Goal: Check status: Check status

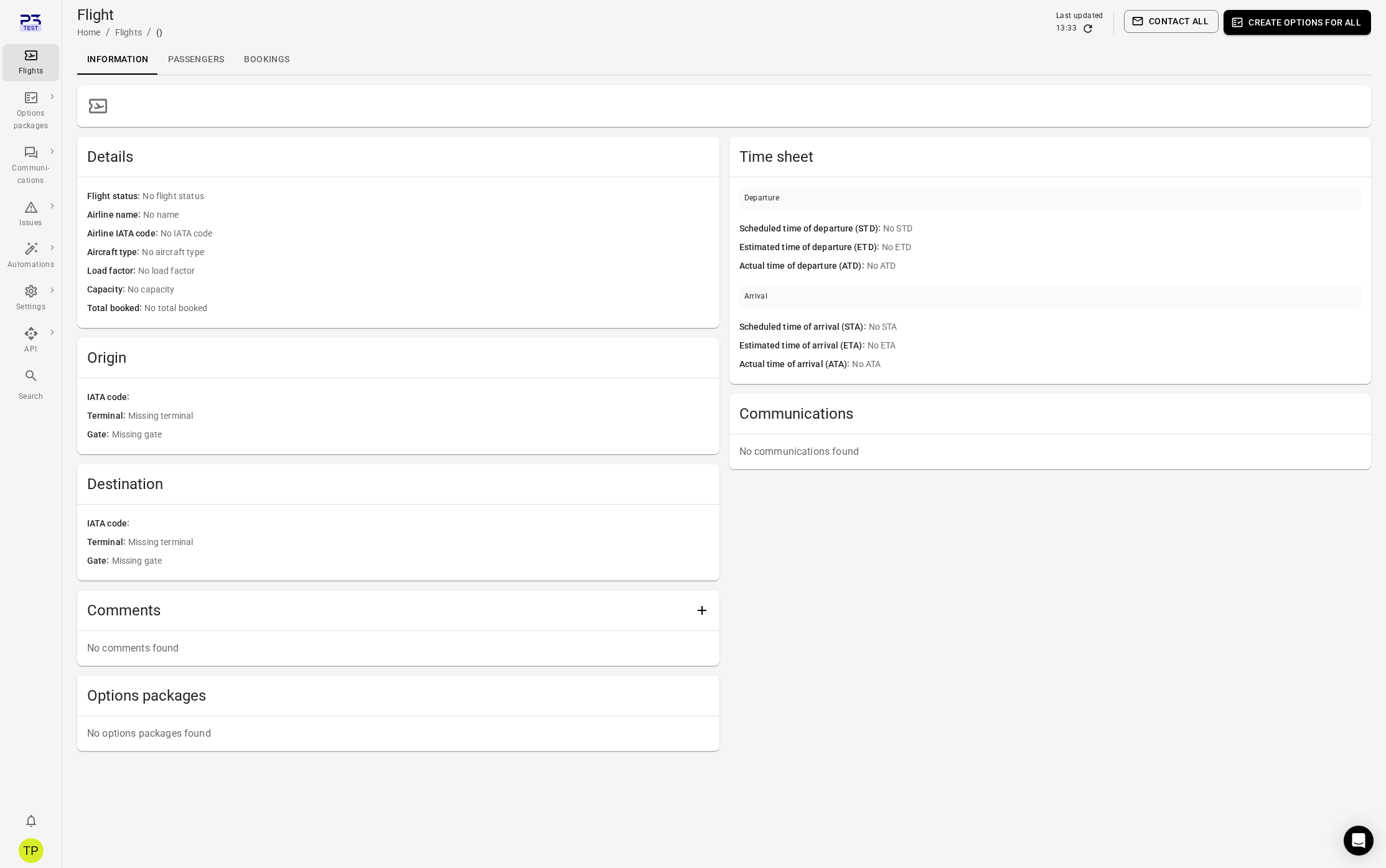
click at [31, 381] on icon "Main navigation" at bounding box center [31, 376] width 15 height 15
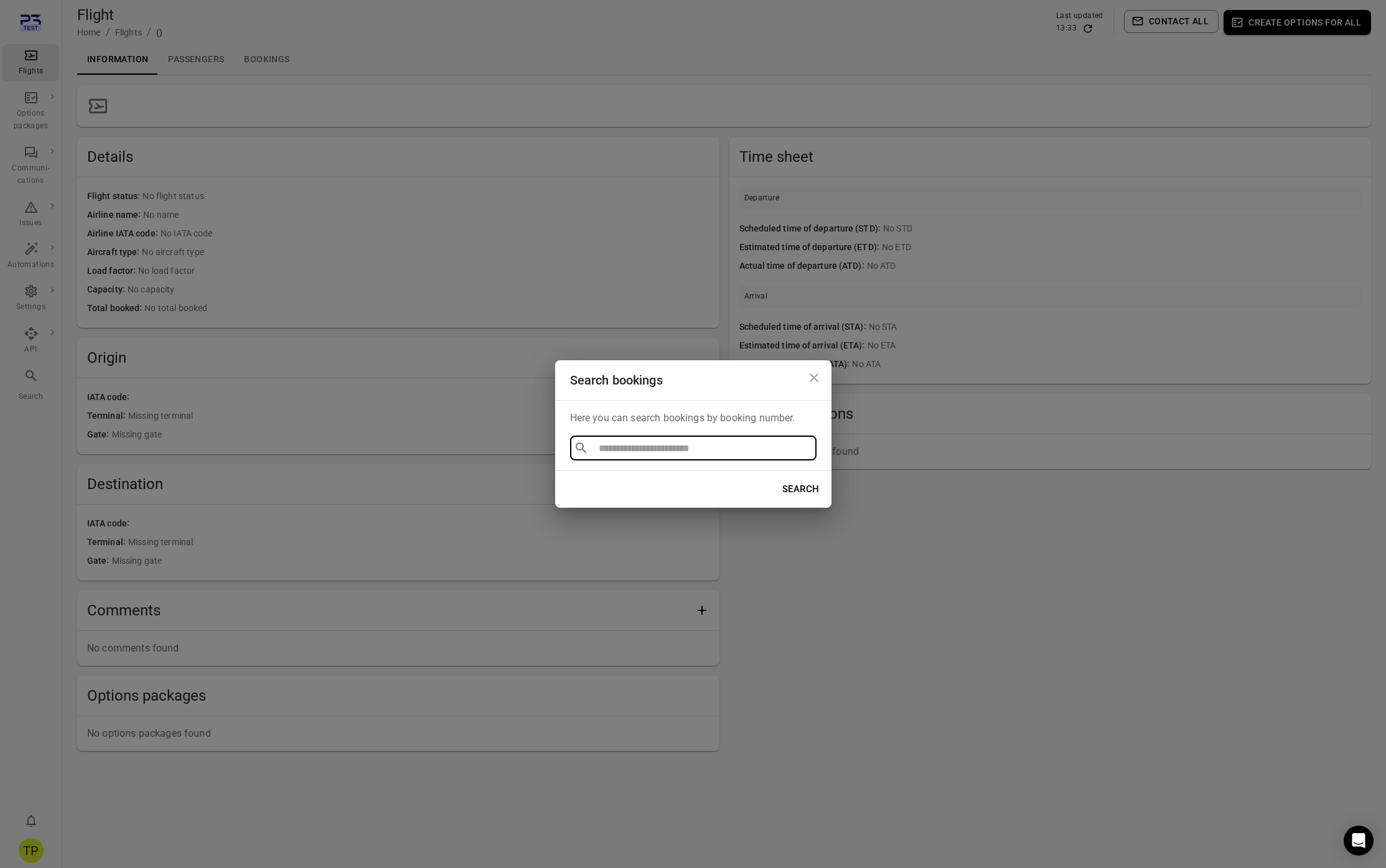
type input "**********"
click at [811, 381] on icon "Close dialog" at bounding box center [814, 377] width 8 height 8
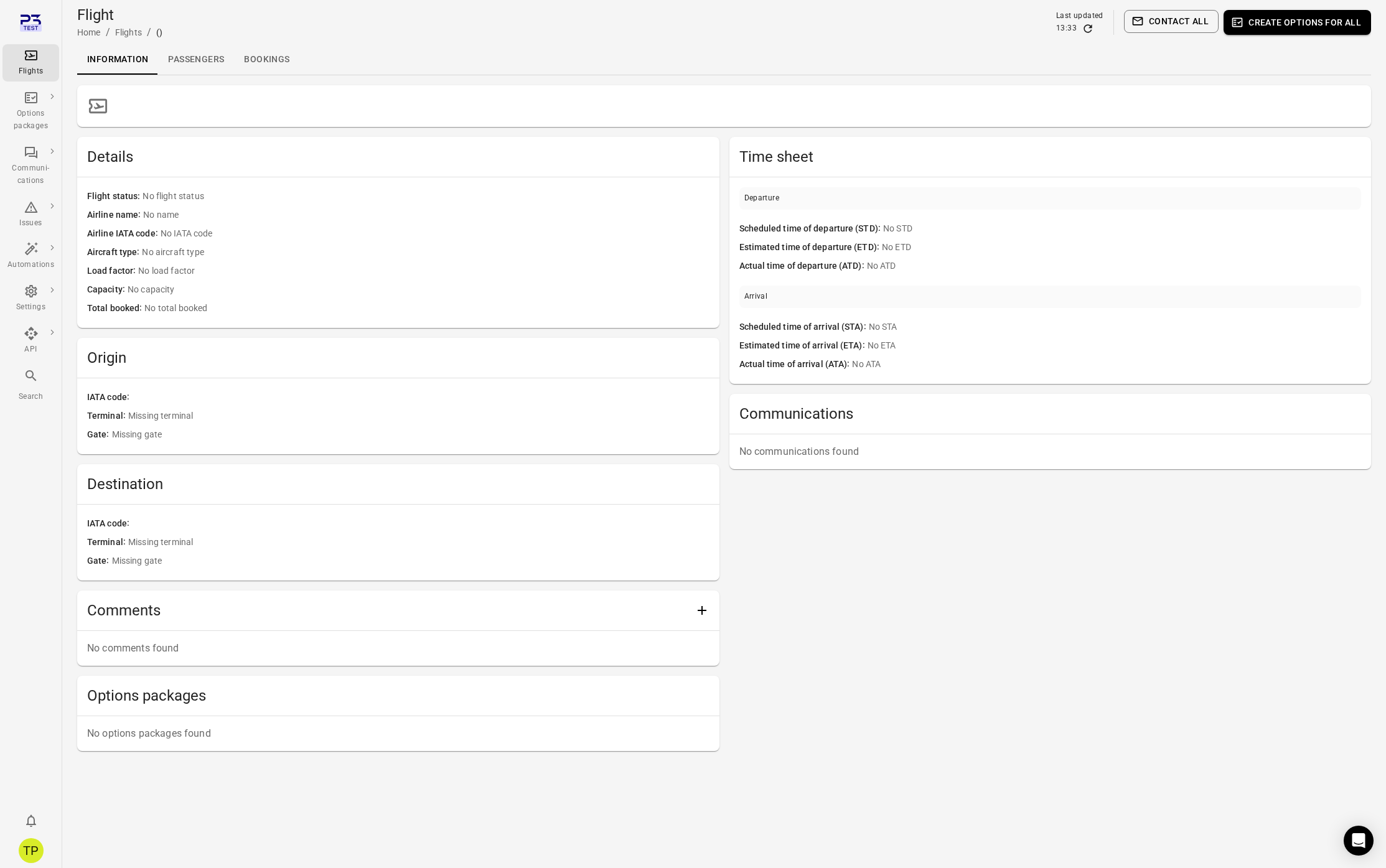
click at [769, 577] on div "Time sheet Departure Scheduled time of departure (STD) No STD Estimated time of…" at bounding box center [1051, 443] width 643 height 614
click at [33, 381] on icon "Main navigation" at bounding box center [31, 376] width 15 height 15
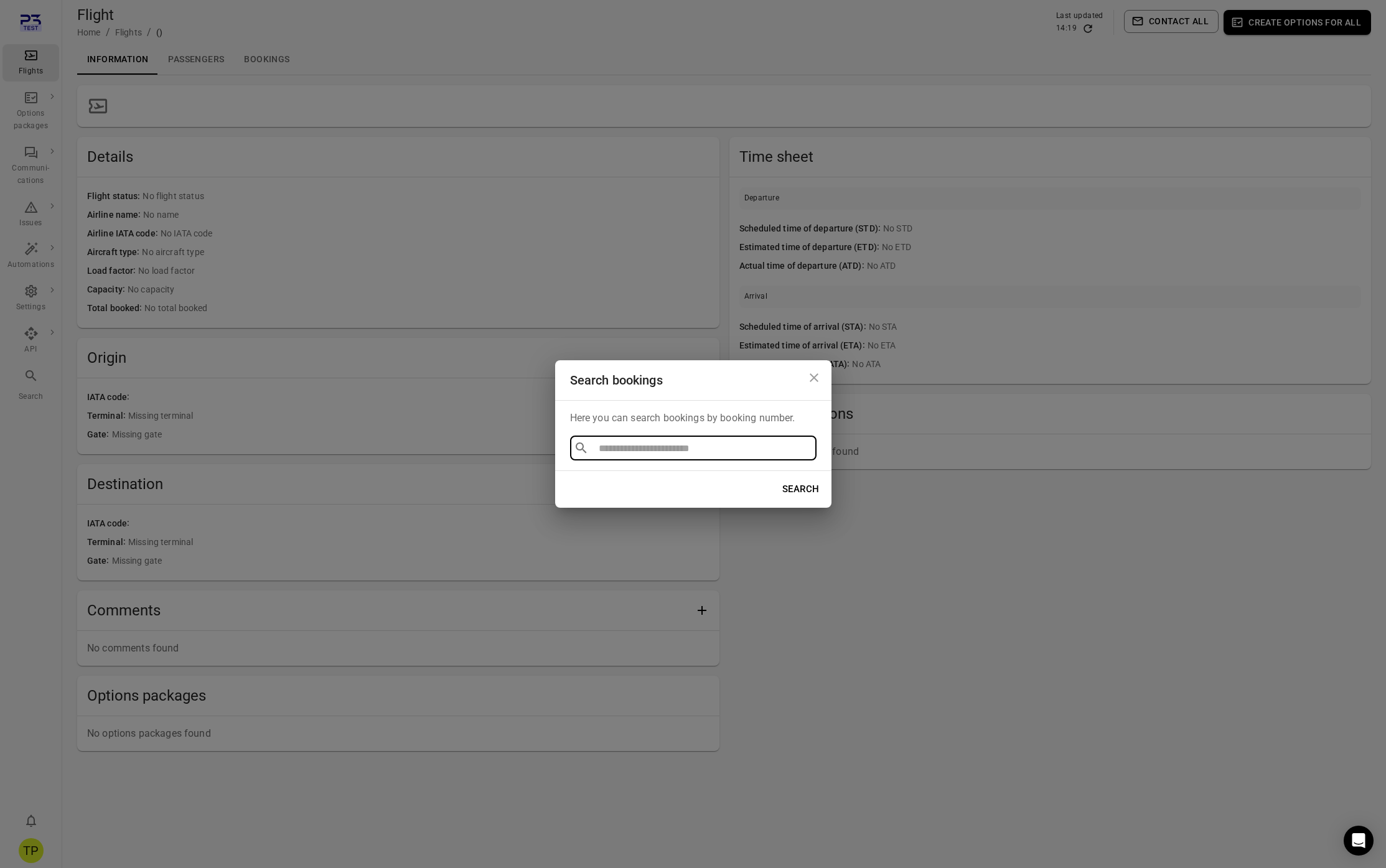
type input "**********"
click at [834, 592] on div "**********" at bounding box center [693, 434] width 1386 height 868
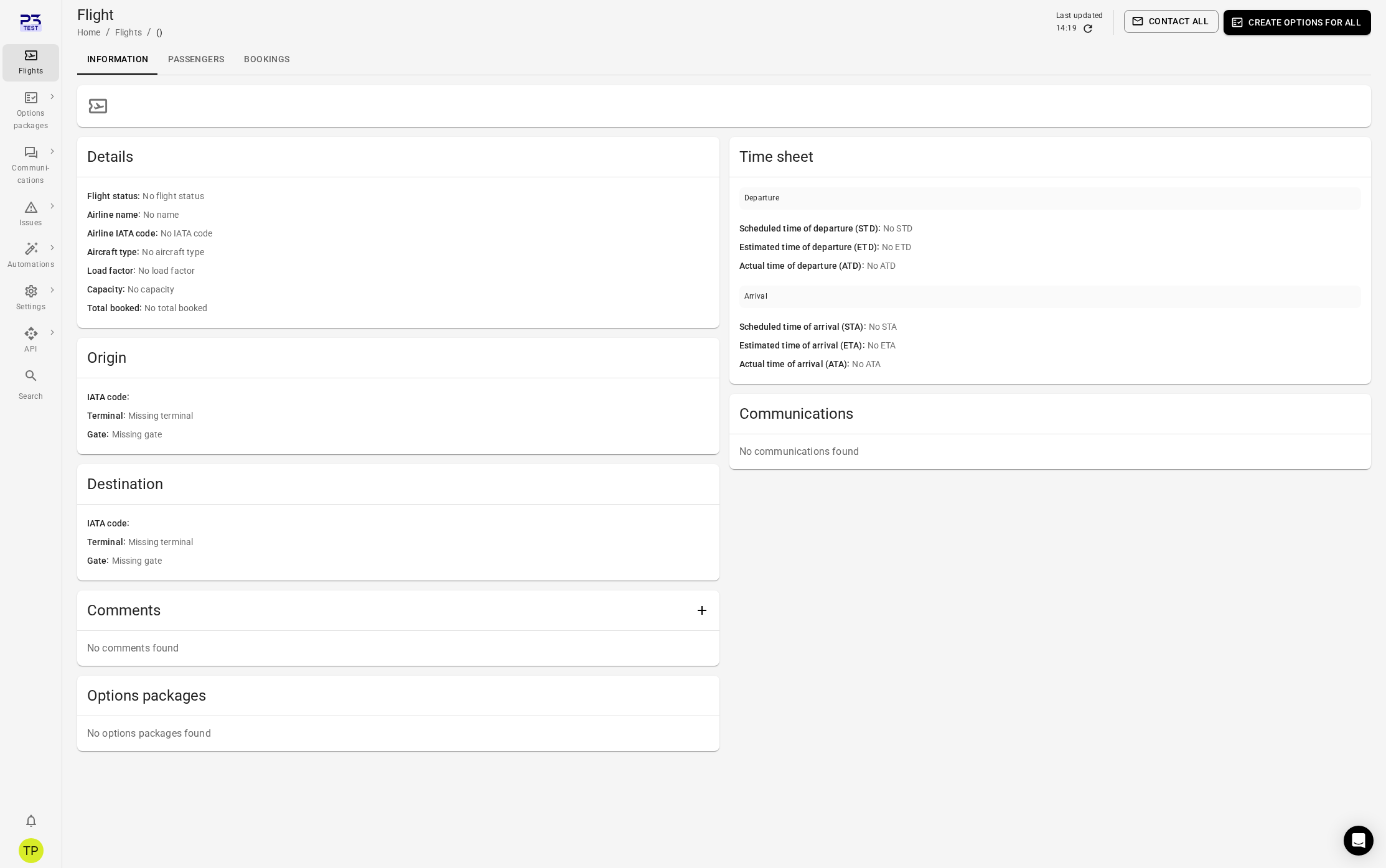
click at [30, 384] on div "Main navigation" at bounding box center [31, 379] width 15 height 20
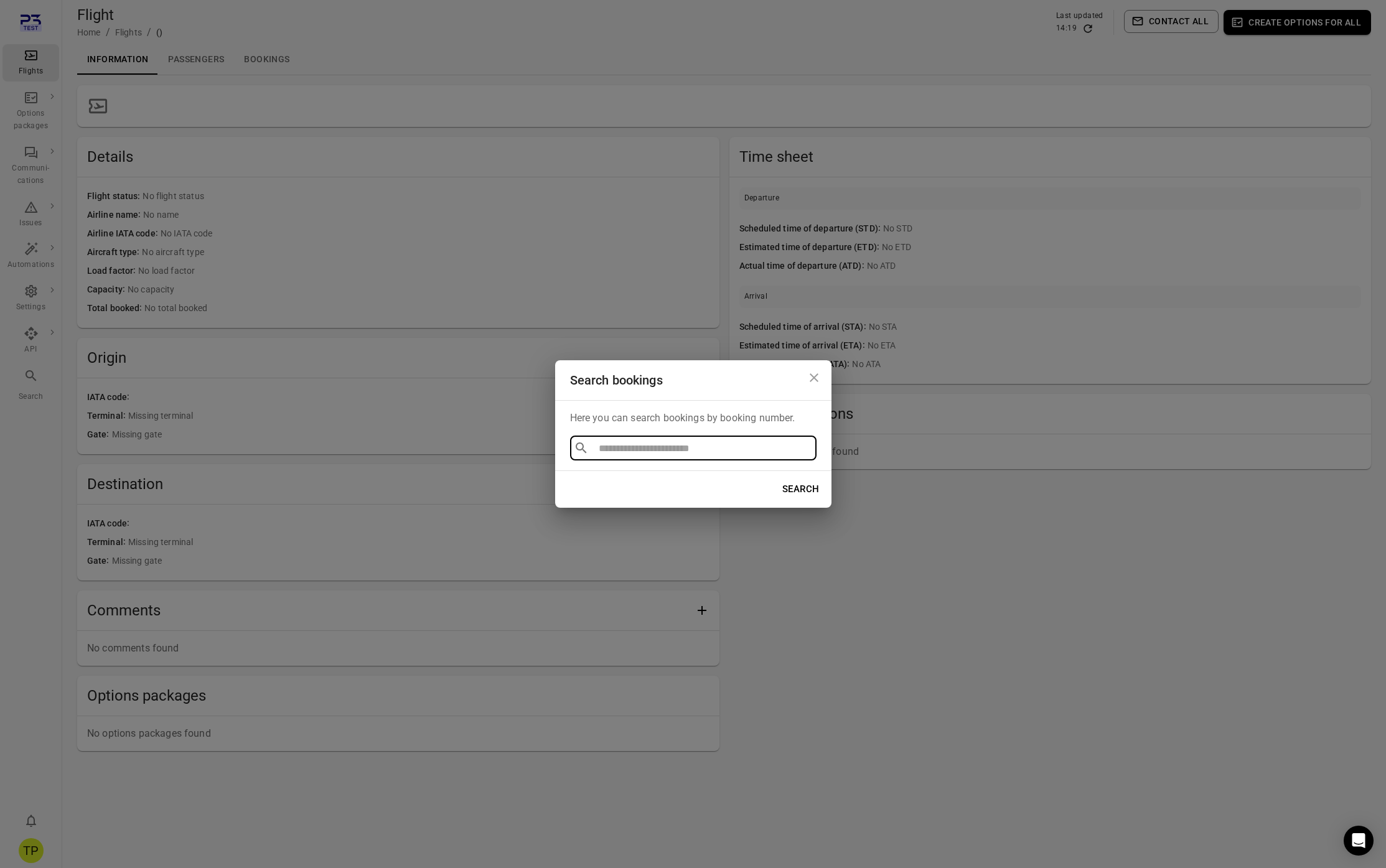
type input "**********"
click at [609, 478] on li "BOOK661872" at bounding box center [693, 476] width 247 height 22
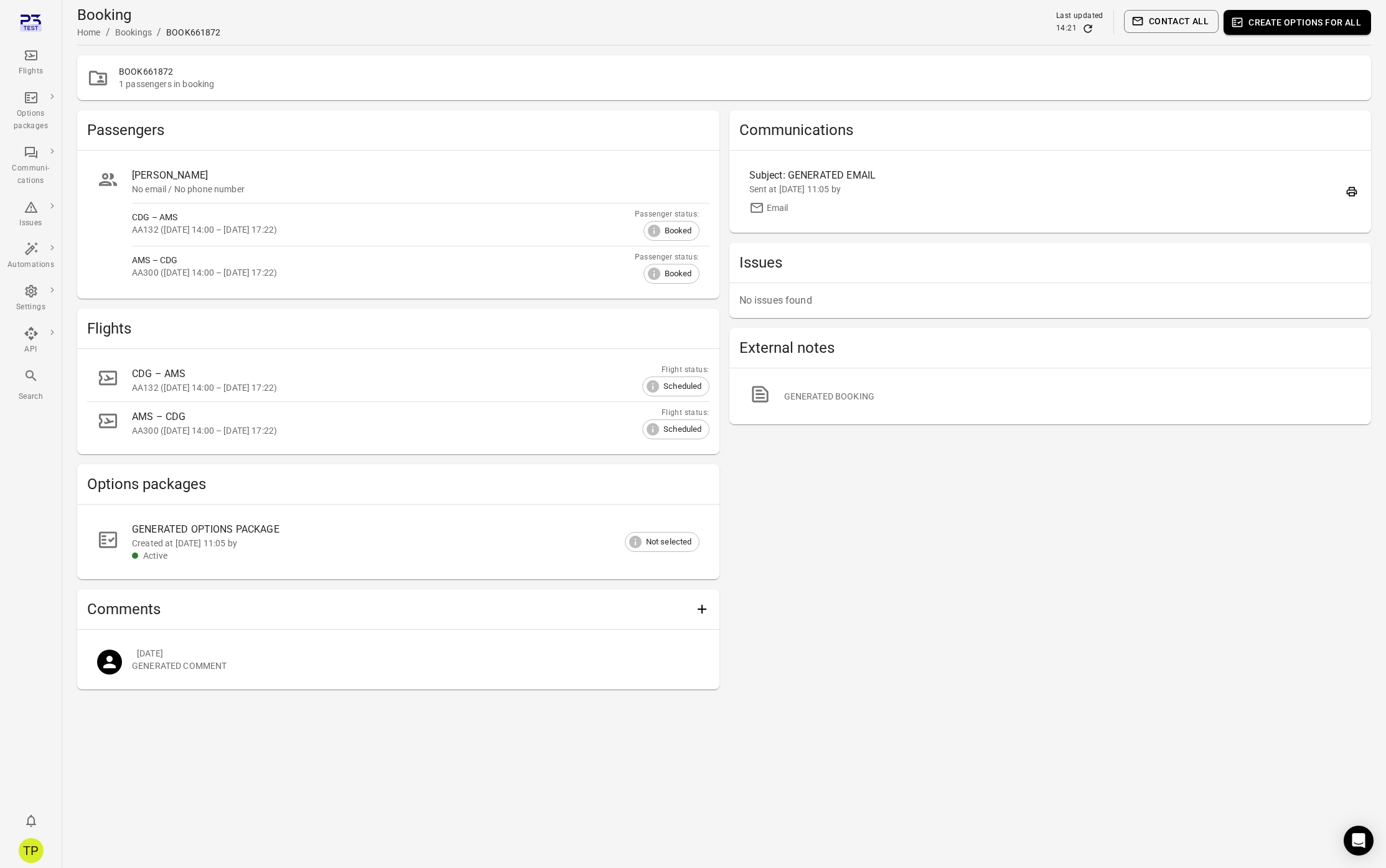
click at [192, 378] on div "CDG – AMS" at bounding box center [405, 374] width 548 height 15
click at [29, 378] on icon "Main navigation" at bounding box center [30, 375] width 10 height 10
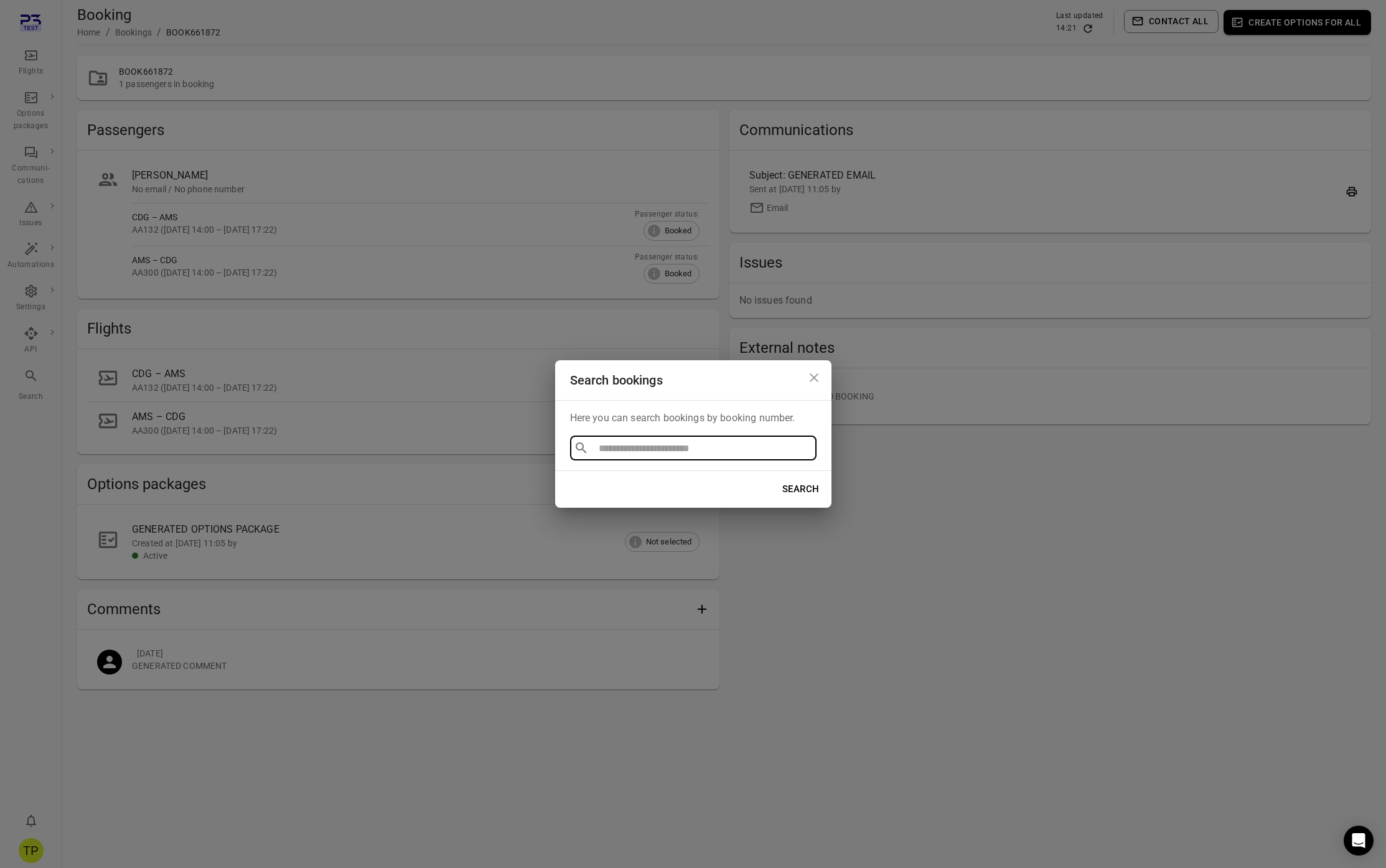
type input "**********"
click at [604, 478] on li "BOOK132166" at bounding box center [693, 476] width 247 height 22
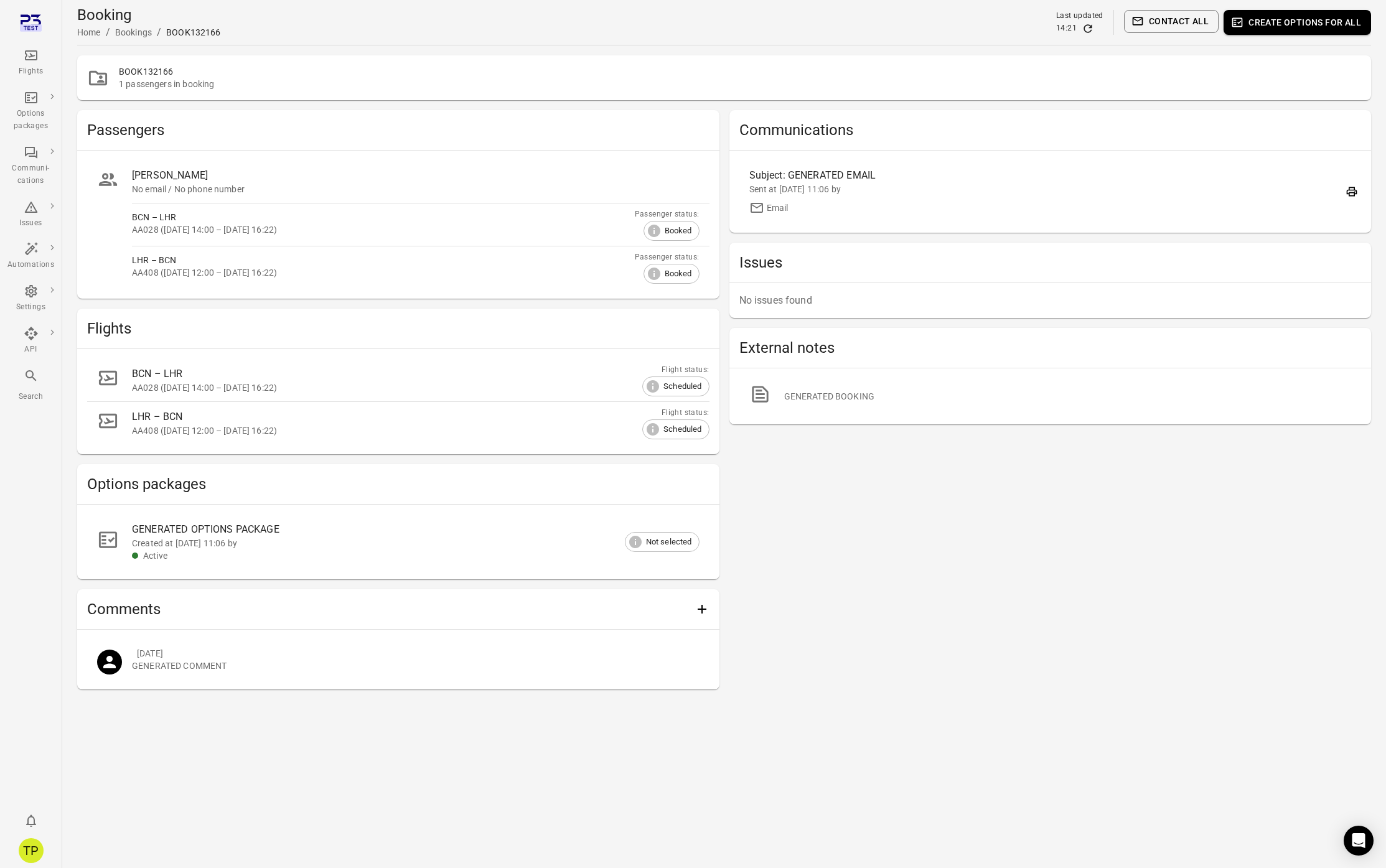
click at [30, 69] on div "Flights" at bounding box center [30, 71] width 47 height 12
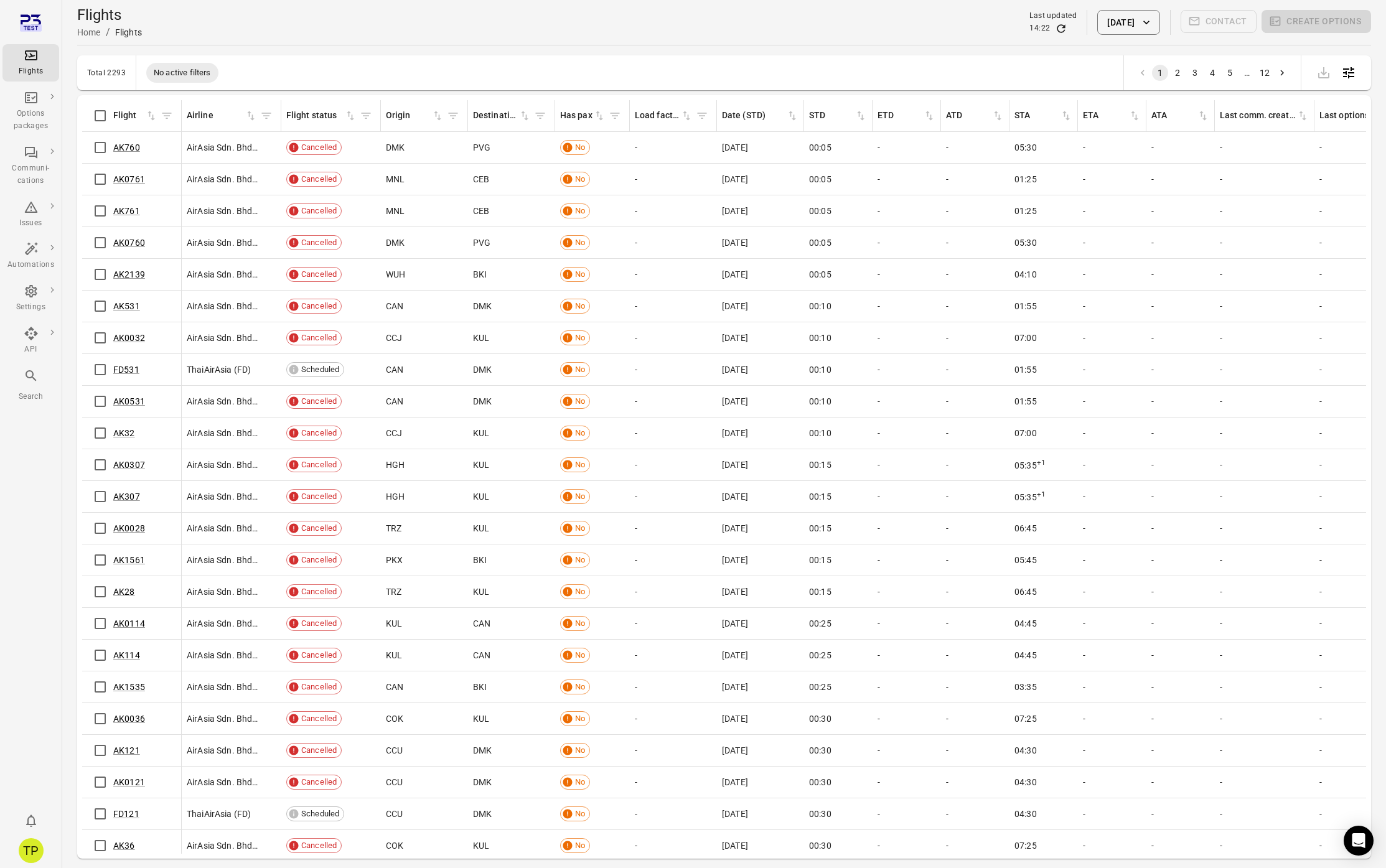
click at [1118, 28] on button "3 Oct 2025" at bounding box center [1127, 22] width 62 height 25
click at [1176, 87] on icon "Previous month" at bounding box center [1174, 89] width 15 height 15
click at [1145, 187] on button "18" at bounding box center [1144, 187] width 22 height 22
click at [1217, 307] on button "Apply" at bounding box center [1217, 307] width 43 height 26
click at [1098, 24] on button "18 Sep 2025" at bounding box center [1127, 22] width 62 height 25
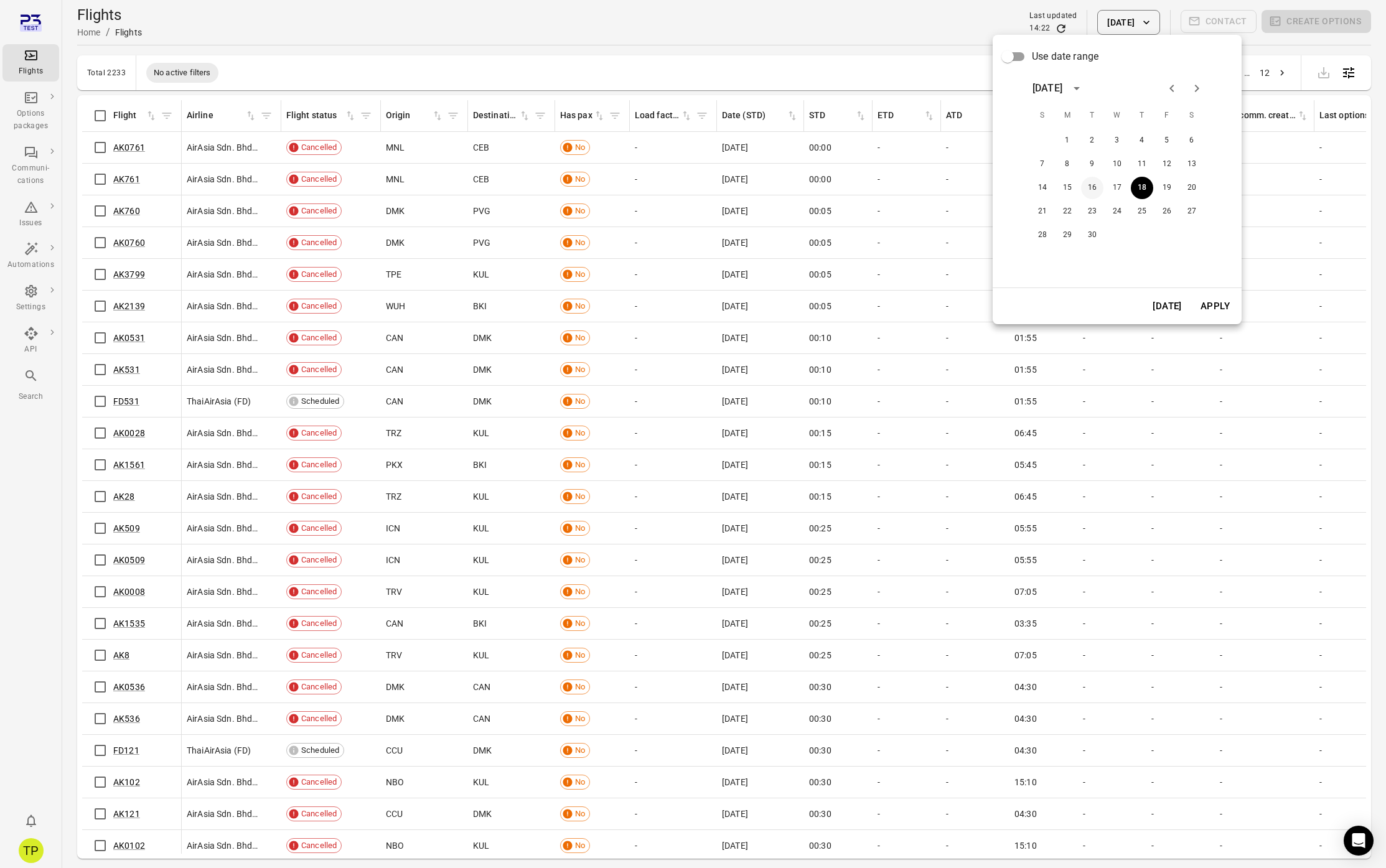
click at [1091, 183] on button "16" at bounding box center [1092, 187] width 22 height 22
click at [1216, 306] on button "Apply" at bounding box center [1215, 307] width 43 height 26
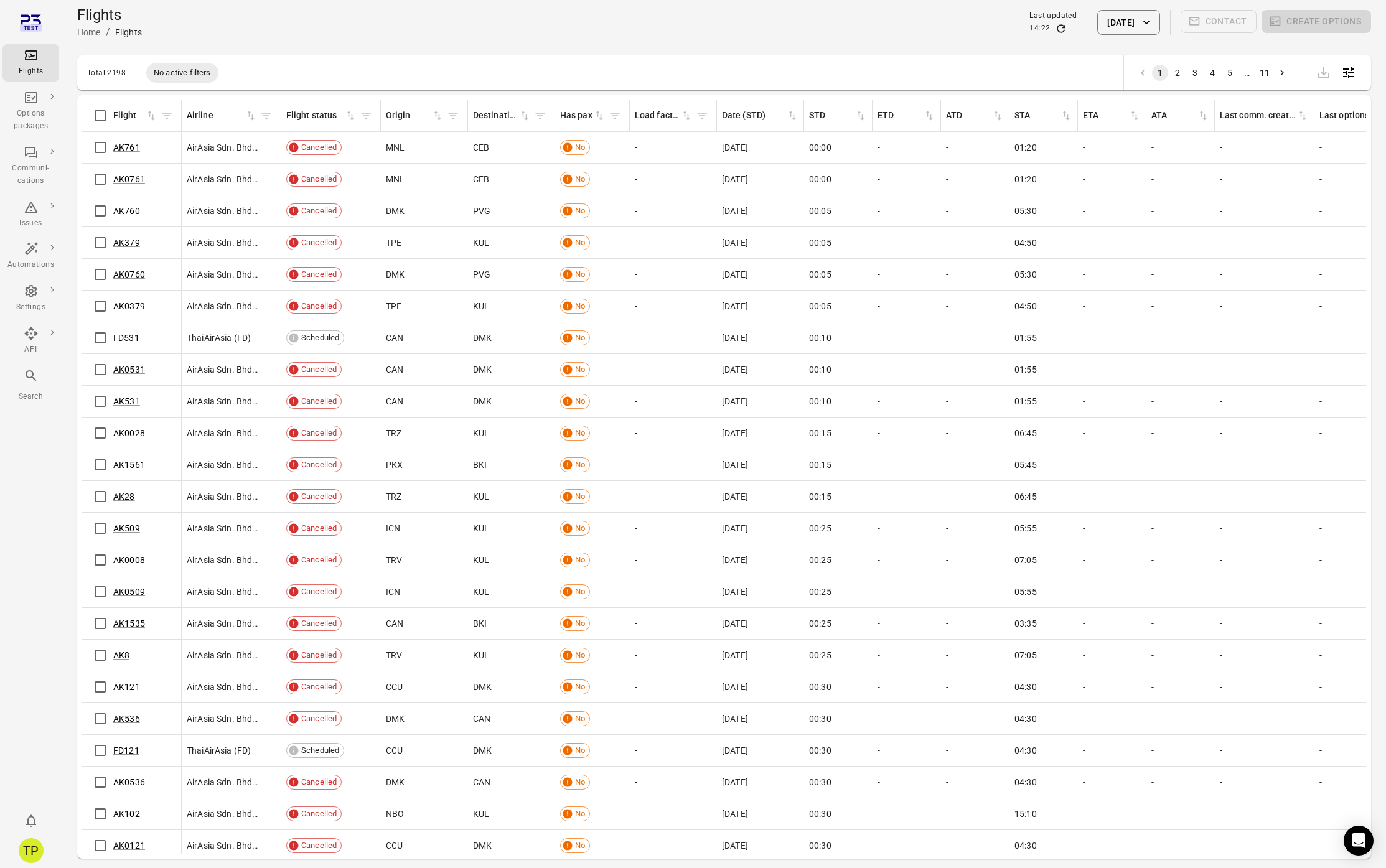
click at [1109, 20] on button "16 Sep 2025" at bounding box center [1127, 22] width 62 height 25
click at [1166, 163] on button "12" at bounding box center [1167, 164] width 22 height 22
click at [1213, 308] on button "Apply" at bounding box center [1215, 307] width 43 height 26
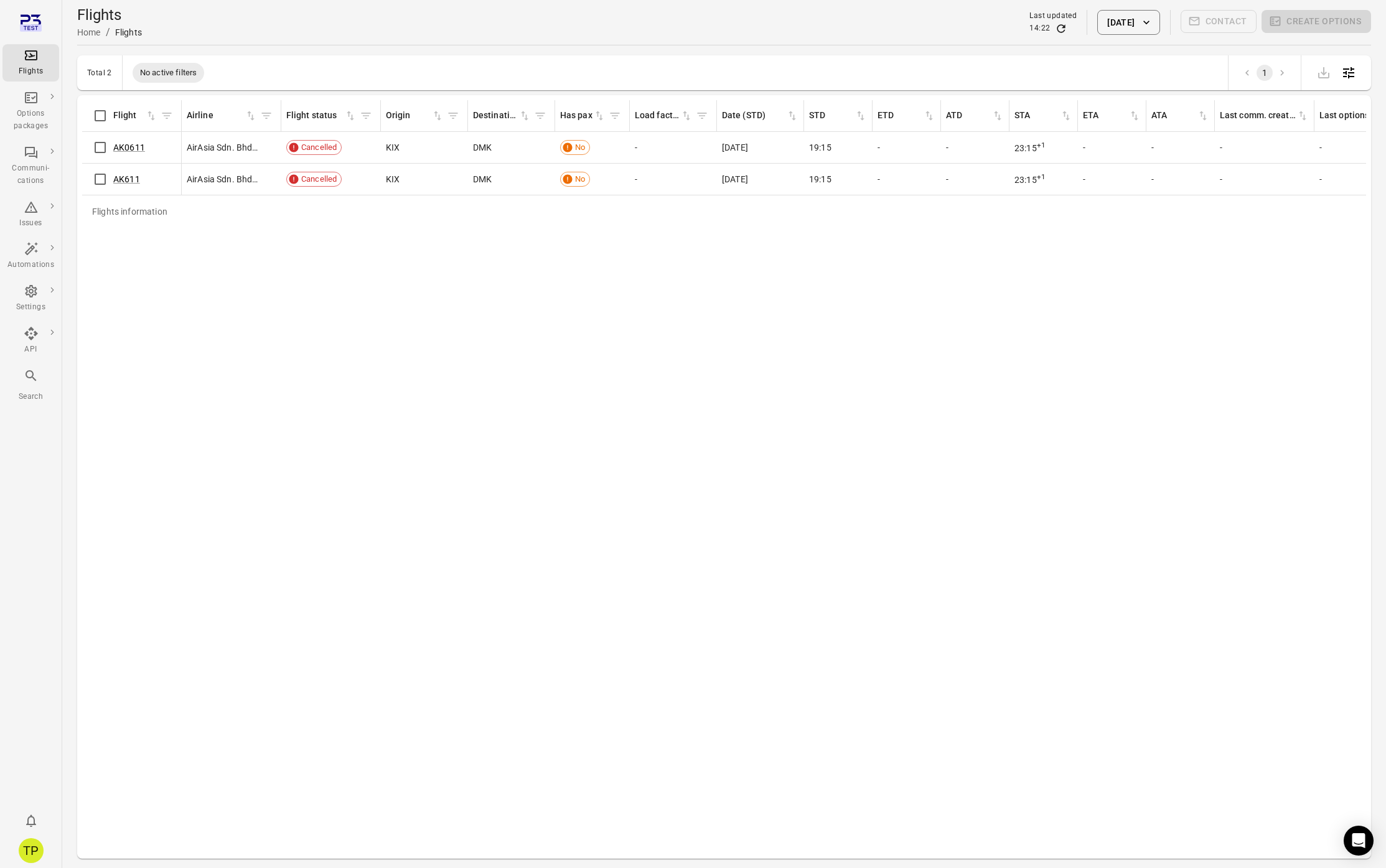
click at [1107, 26] on button "12 Sep 2025" at bounding box center [1127, 22] width 62 height 25
click at [1140, 161] on button "11" at bounding box center [1142, 164] width 22 height 22
click at [1206, 305] on button "Apply" at bounding box center [1215, 307] width 43 height 26
click at [1139, 20] on button "11 Sep 2025" at bounding box center [1127, 22] width 62 height 25
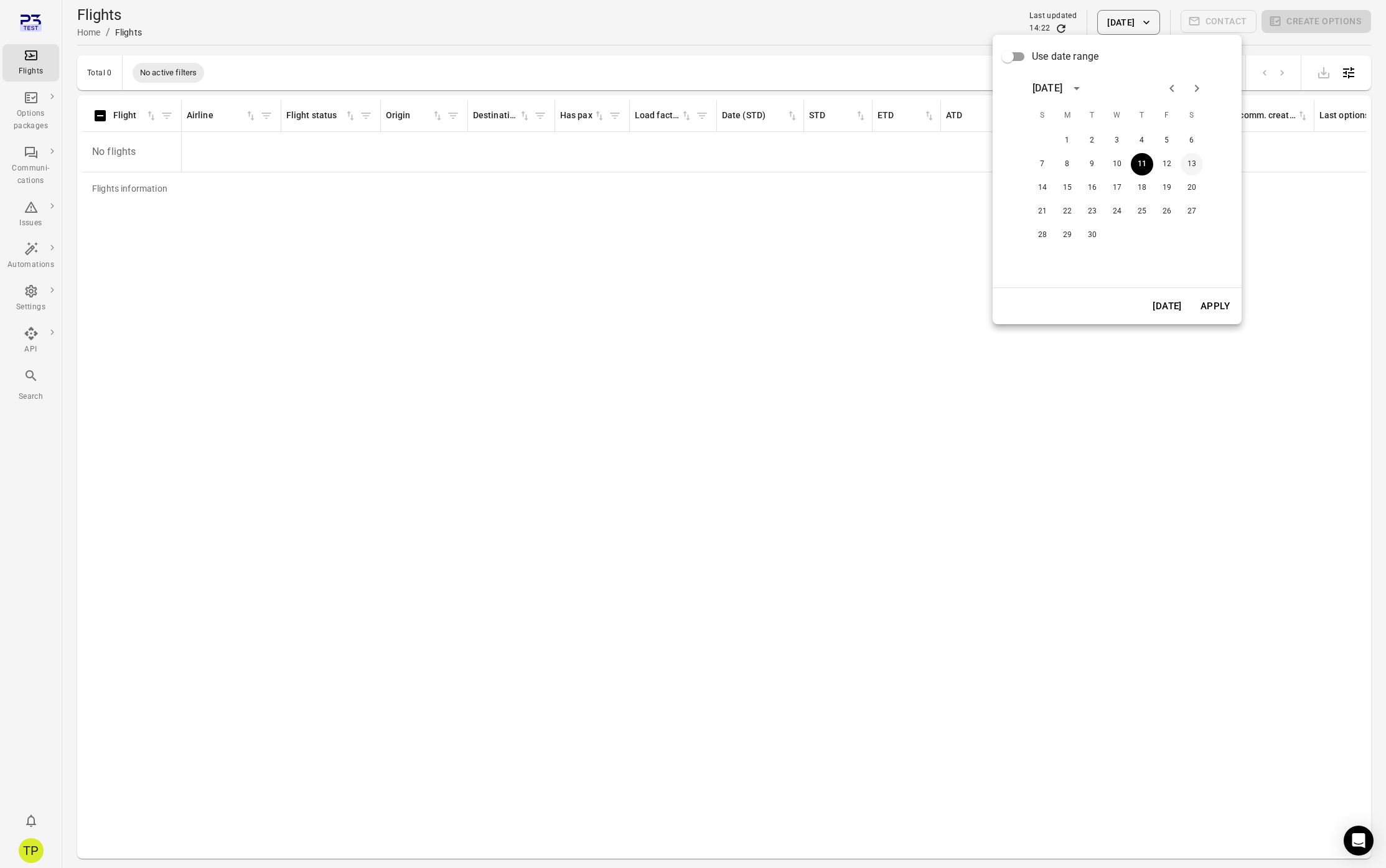
click at [1191, 164] on button "13" at bounding box center [1192, 164] width 22 height 22
click at [1207, 304] on button "Apply" at bounding box center [1215, 307] width 43 height 26
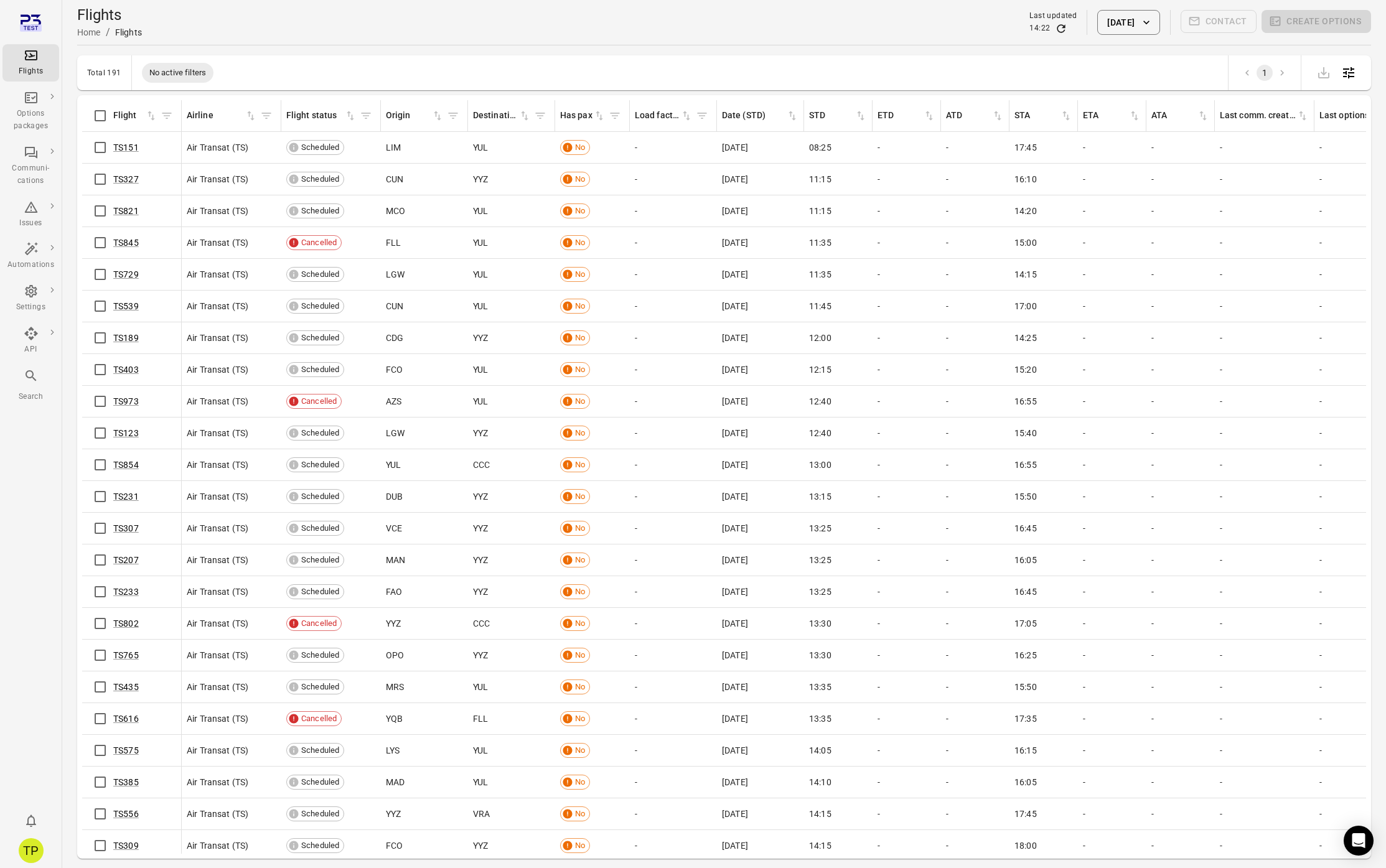
click at [1127, 28] on button "13 Sep 2025" at bounding box center [1127, 22] width 62 height 25
click at [1113, 163] on button "10" at bounding box center [1117, 164] width 22 height 22
click at [1205, 307] on button "Apply" at bounding box center [1215, 307] width 43 height 26
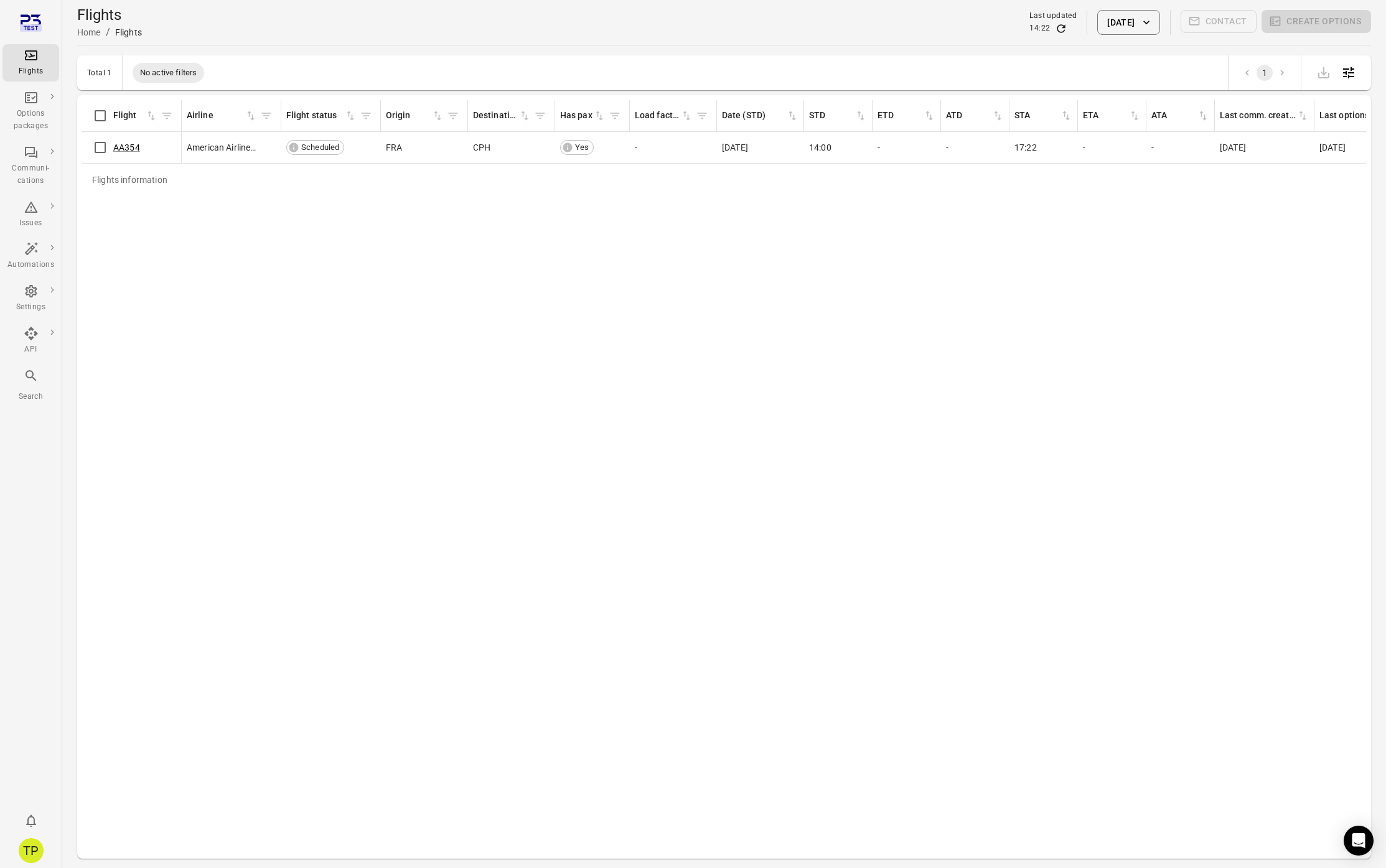
click at [1097, 30] on button "10 Sep 2025" at bounding box center [1127, 22] width 62 height 25
click at [1091, 161] on button "9" at bounding box center [1092, 164] width 22 height 22
click at [1206, 304] on button "Apply" at bounding box center [1215, 307] width 43 height 26
